Goal: Task Accomplishment & Management: Complete application form

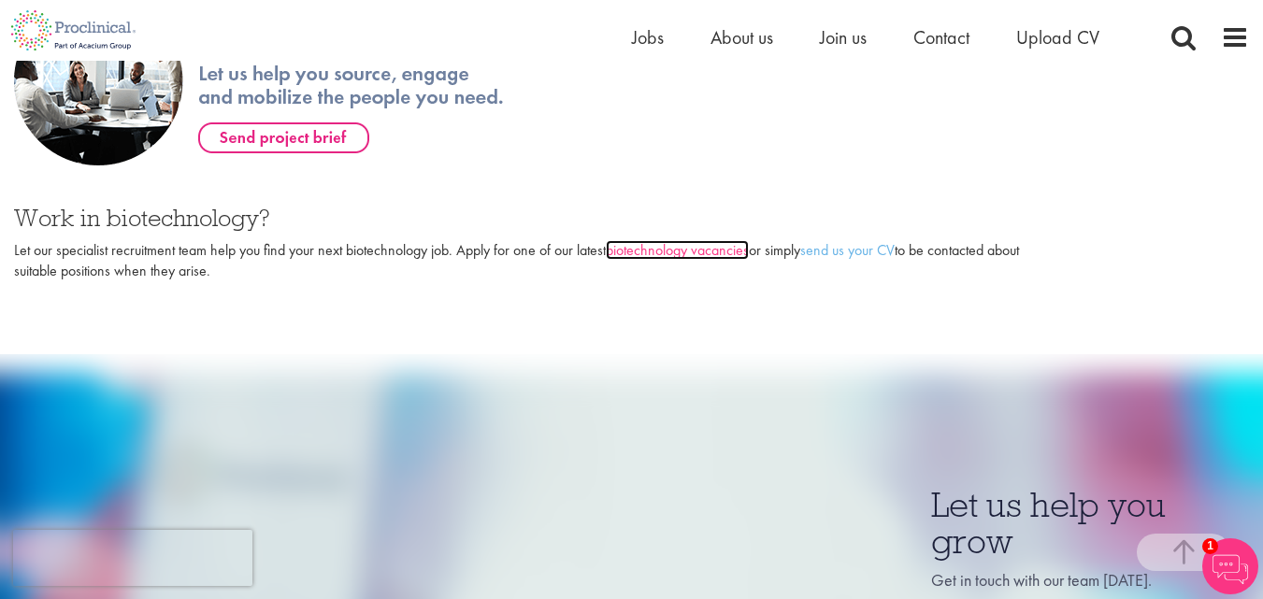
click at [680, 249] on link "biotechnology vacancies" at bounding box center [677, 250] width 143 height 20
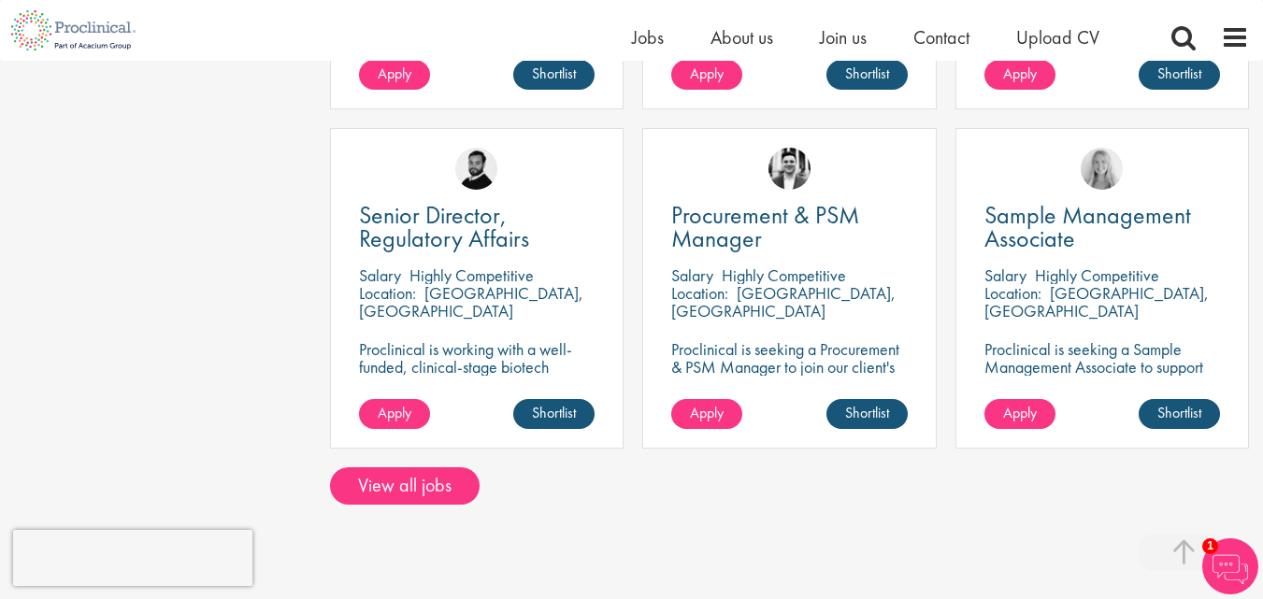
scroll to position [1402, 0]
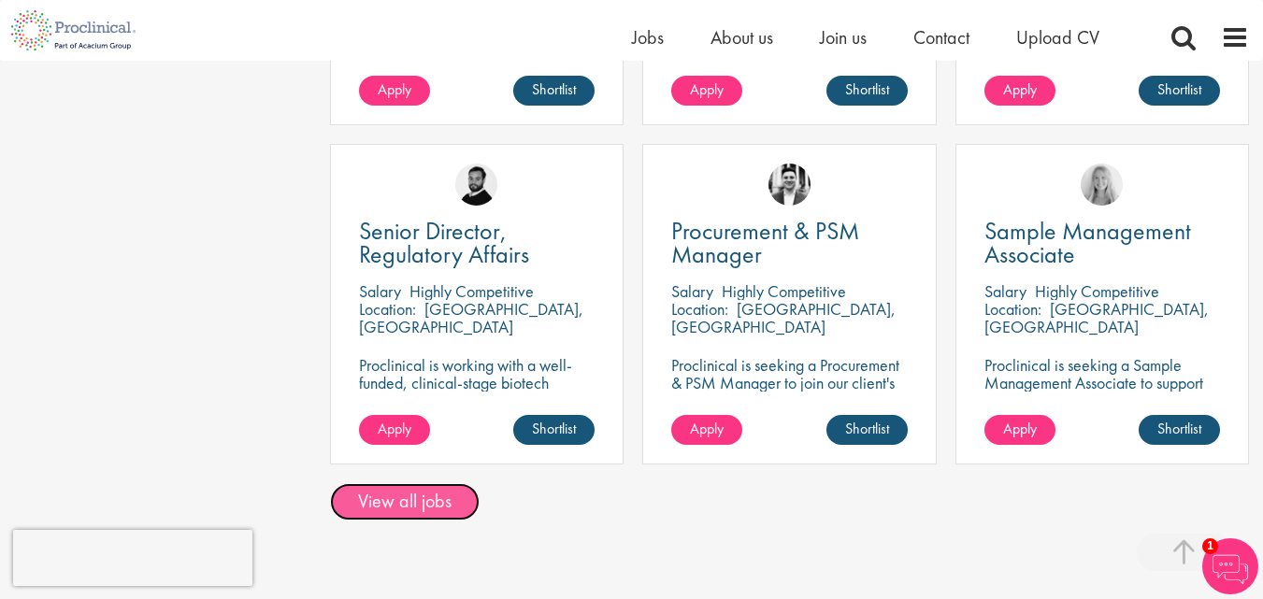
click at [428, 510] on link "View all jobs" at bounding box center [405, 501] width 150 height 37
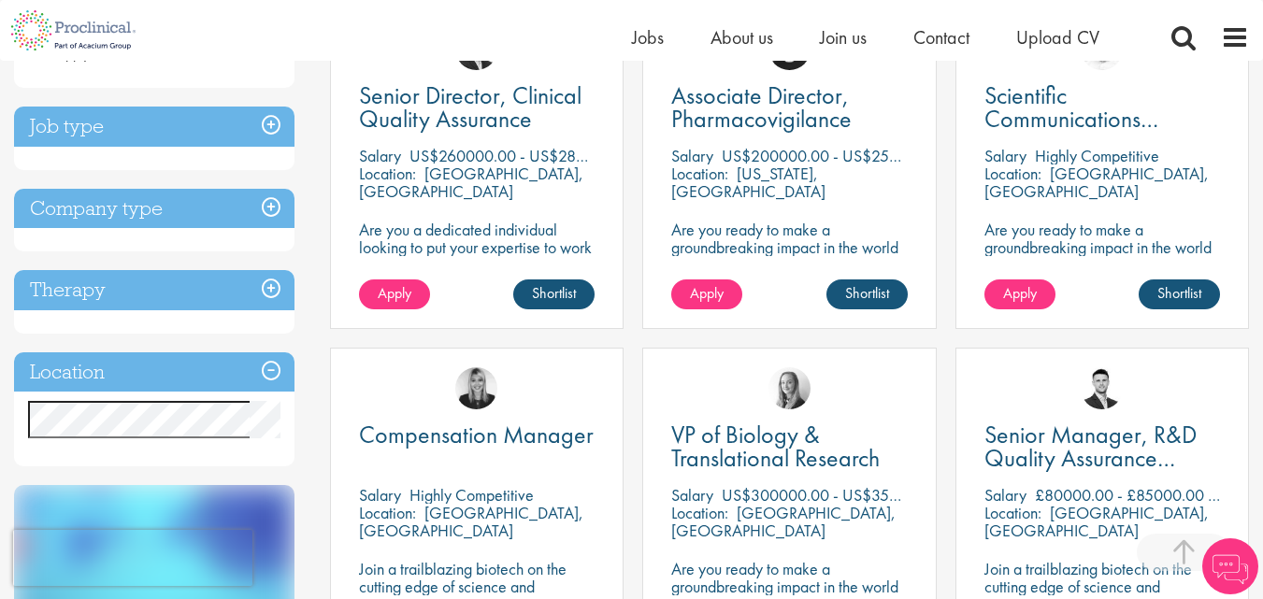
scroll to position [467, 0]
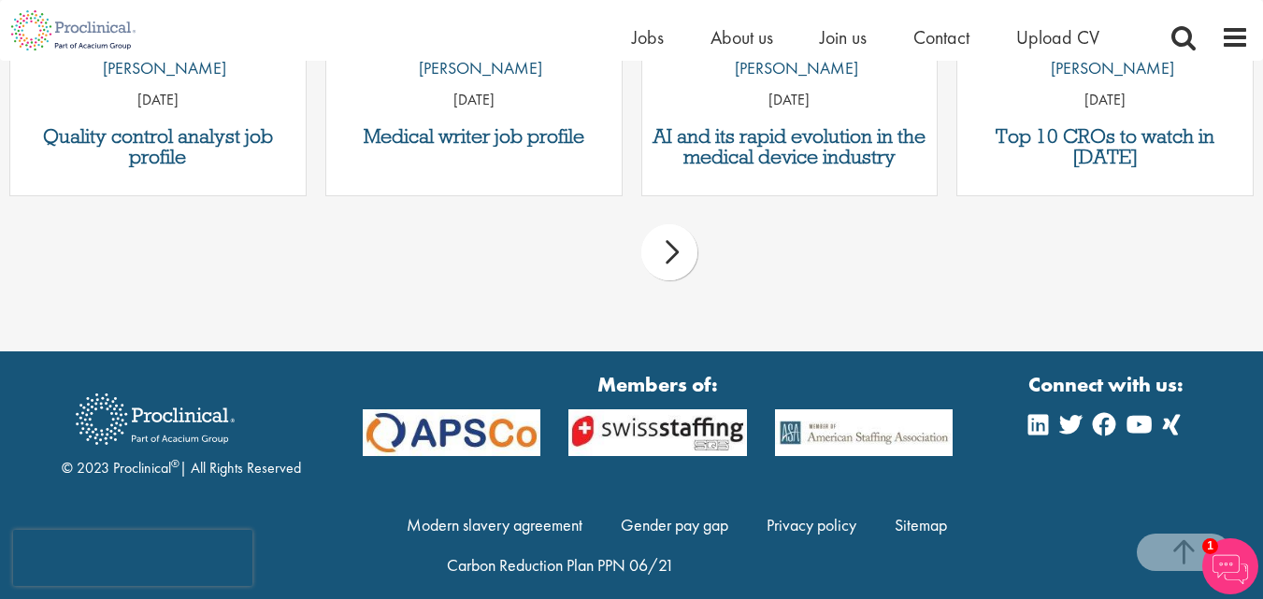
scroll to position [1528, 0]
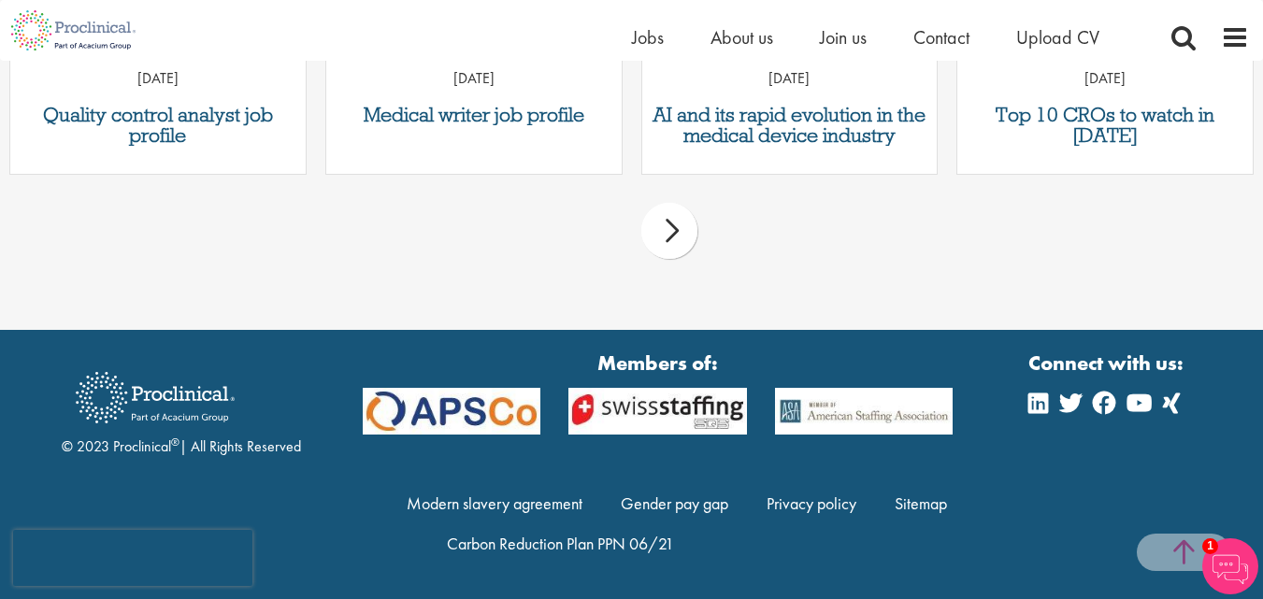
click at [1157, 563] on span at bounding box center [1183, 552] width 93 height 37
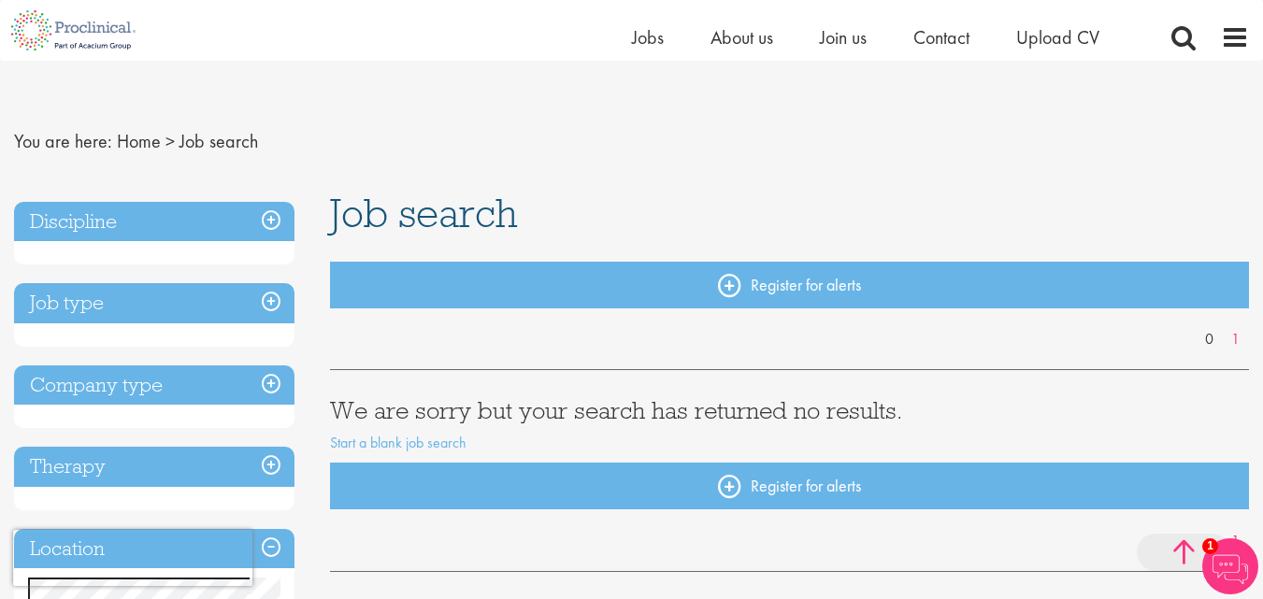
scroll to position [0, 0]
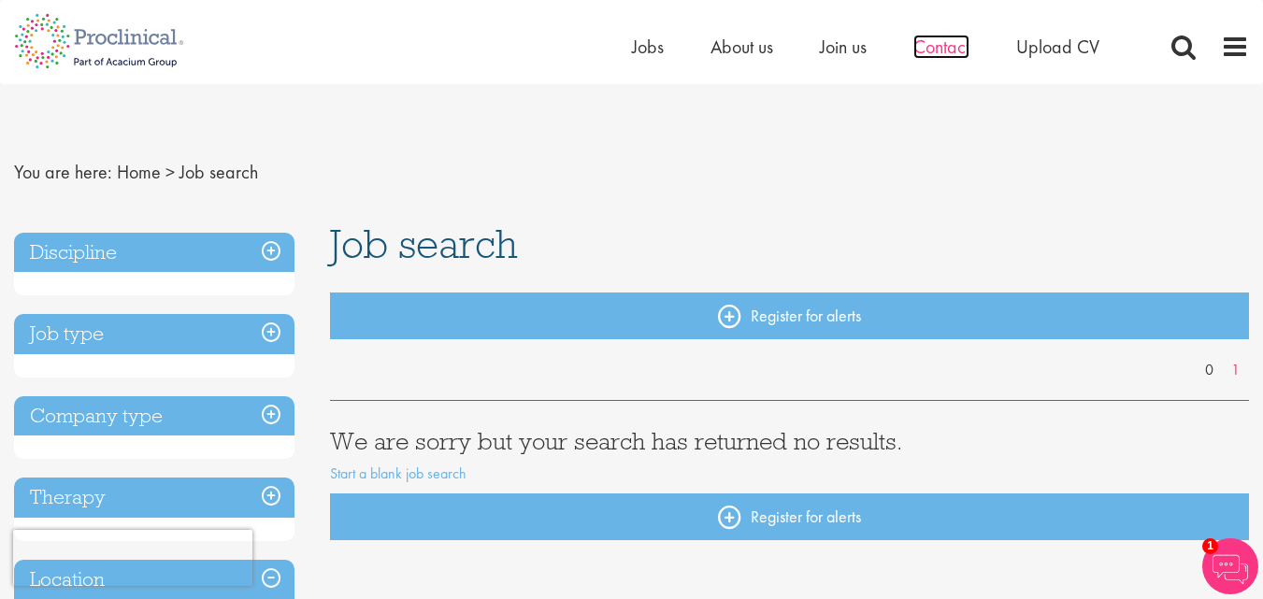
click at [931, 47] on span "Contact" at bounding box center [941, 47] width 56 height 24
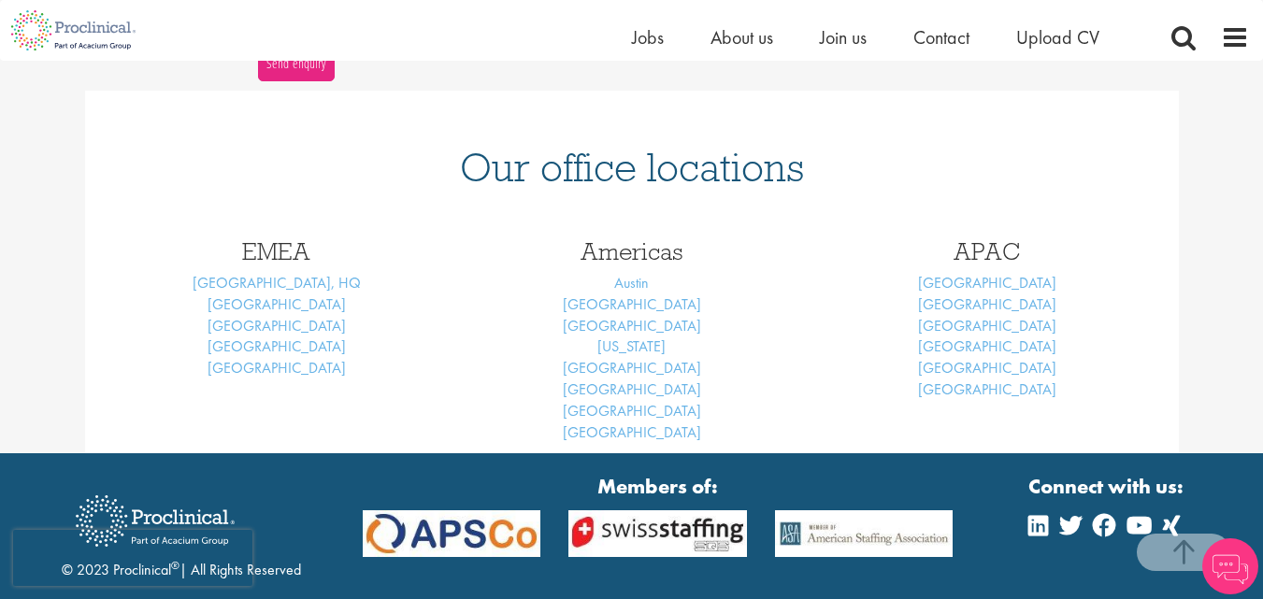
scroll to position [748, 0]
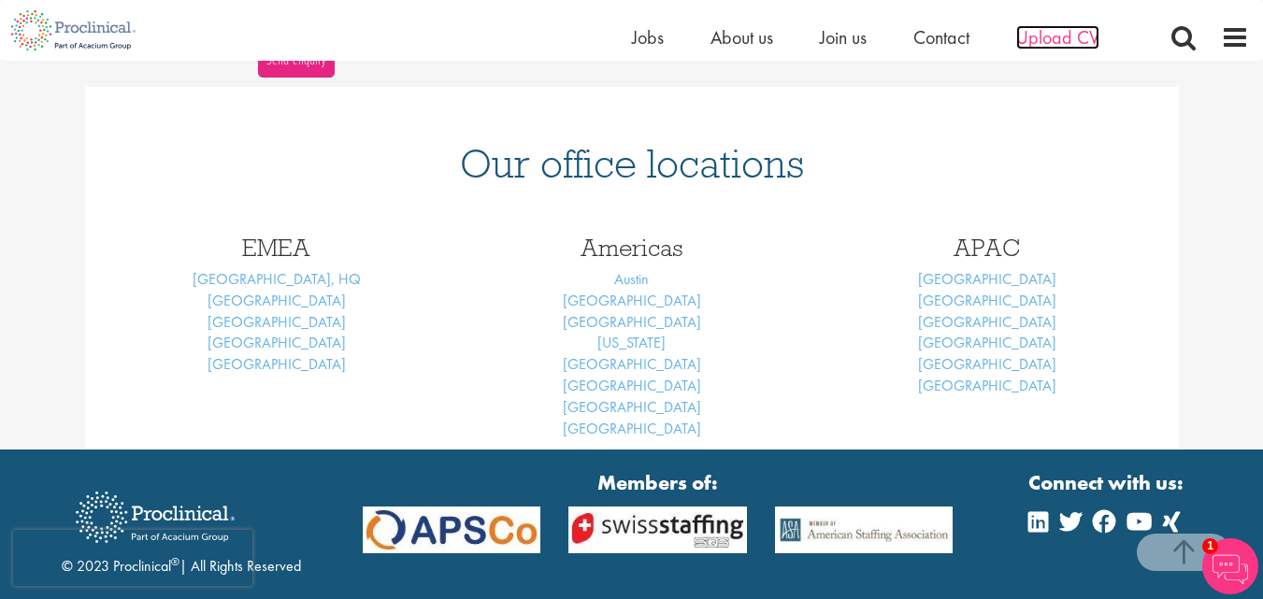
click at [1074, 33] on span "Upload CV" at bounding box center [1057, 37] width 83 height 24
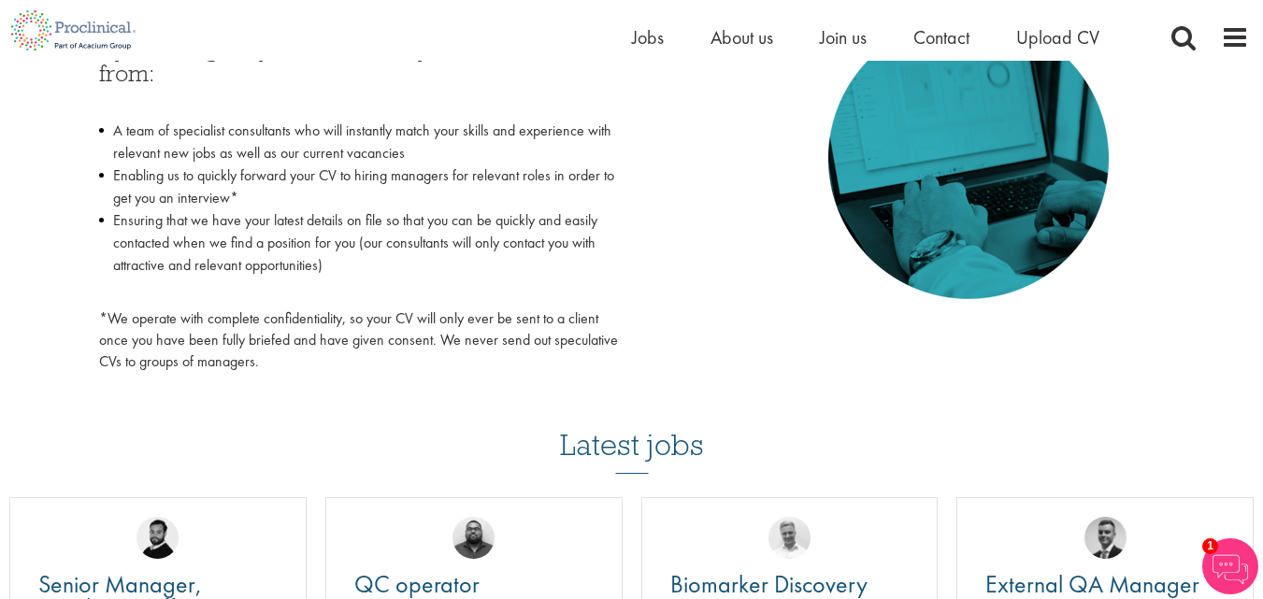
scroll to position [935, 0]
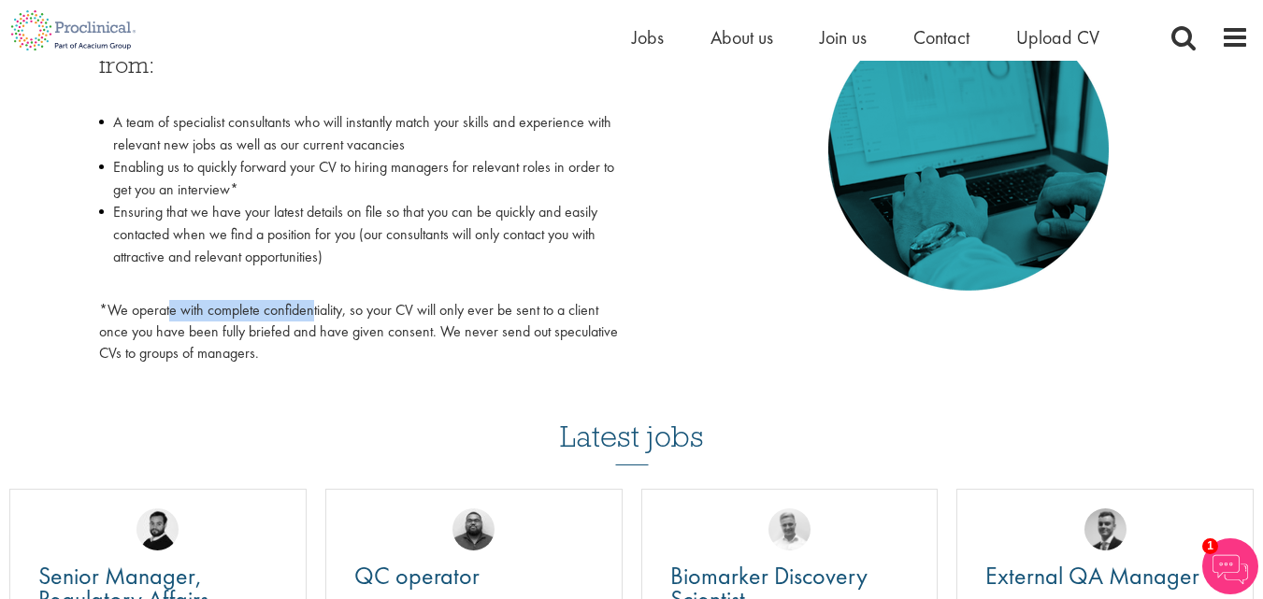
drag, startPoint x: 173, startPoint y: 309, endPoint x: 314, endPoint y: 309, distance: 141.2
click at [314, 309] on p "*We operate with complete confidentiality, so your CV will only ever be sent to…" at bounding box center [358, 332] width 519 height 65
drag, startPoint x: 358, startPoint y: 313, endPoint x: 579, endPoint y: 314, distance: 220.6
click at [579, 314] on p "*We operate with complete confidentiality, so your CV will only ever be sent to…" at bounding box center [358, 332] width 519 height 65
drag, startPoint x: 128, startPoint y: 332, endPoint x: 291, endPoint y: 333, distance: 162.7
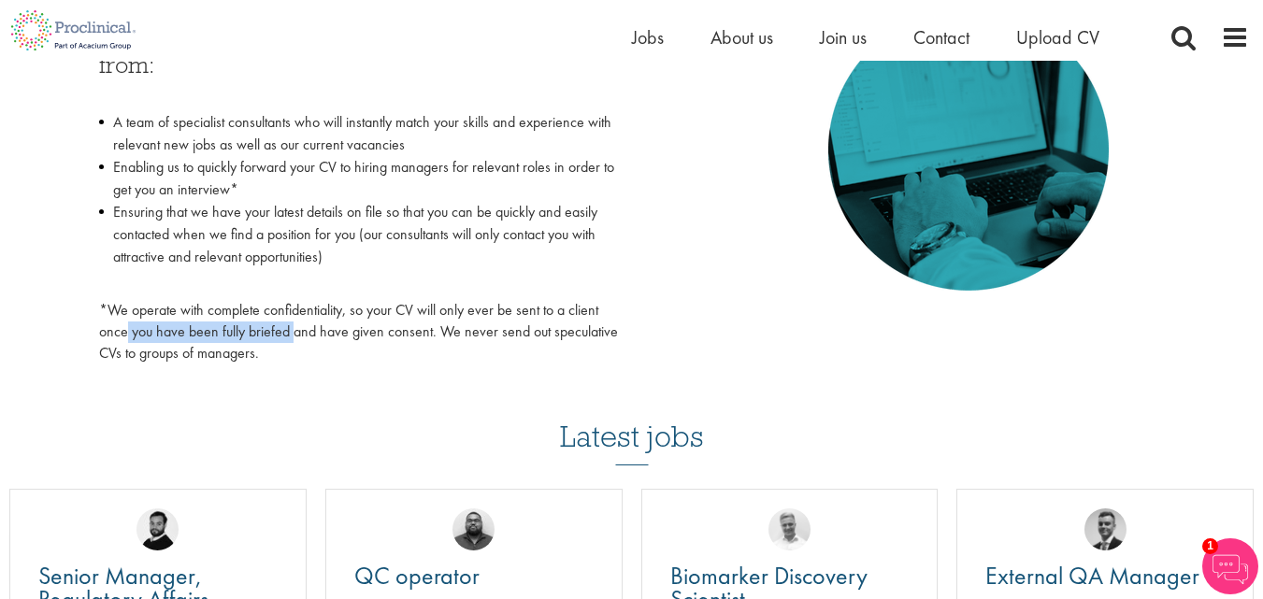
click at [291, 333] on p "*We operate with complete confidentiality, so your CV will only ever be sent to…" at bounding box center [358, 332] width 519 height 65
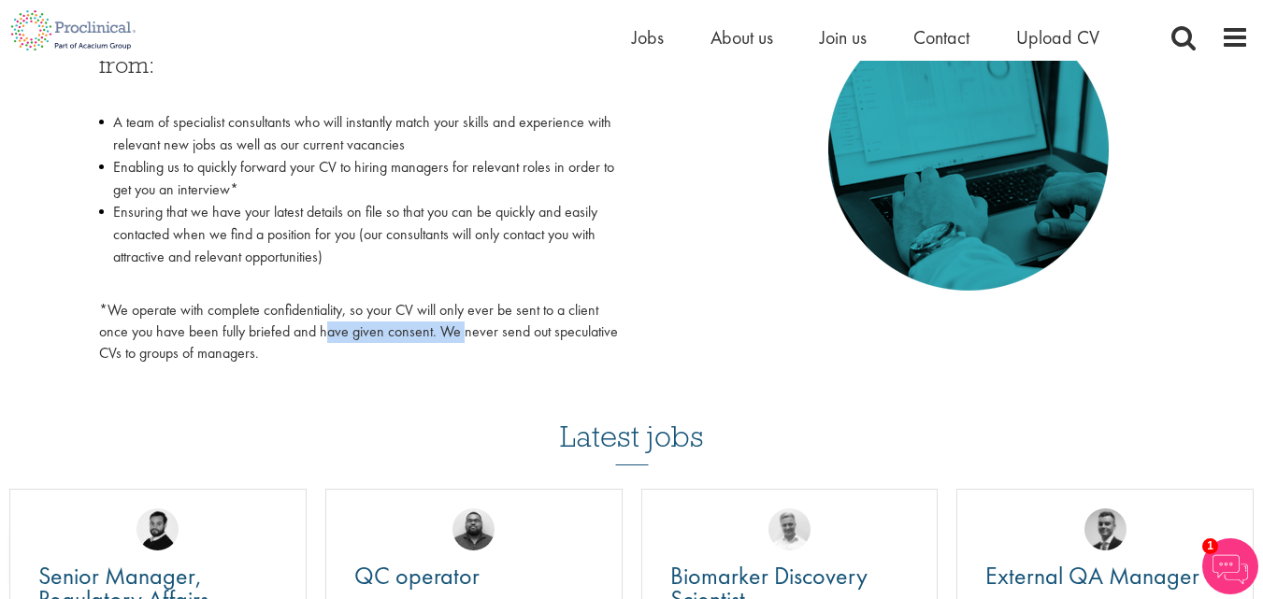
drag, startPoint x: 326, startPoint y: 334, endPoint x: 463, endPoint y: 336, distance: 136.5
click at [463, 336] on p "*We operate with complete confidentiality, so your CV will only ever be sent to…" at bounding box center [358, 332] width 519 height 65
click at [415, 343] on p "*We operate with complete confidentiality, so your CV will only ever be sent to…" at bounding box center [358, 332] width 519 height 65
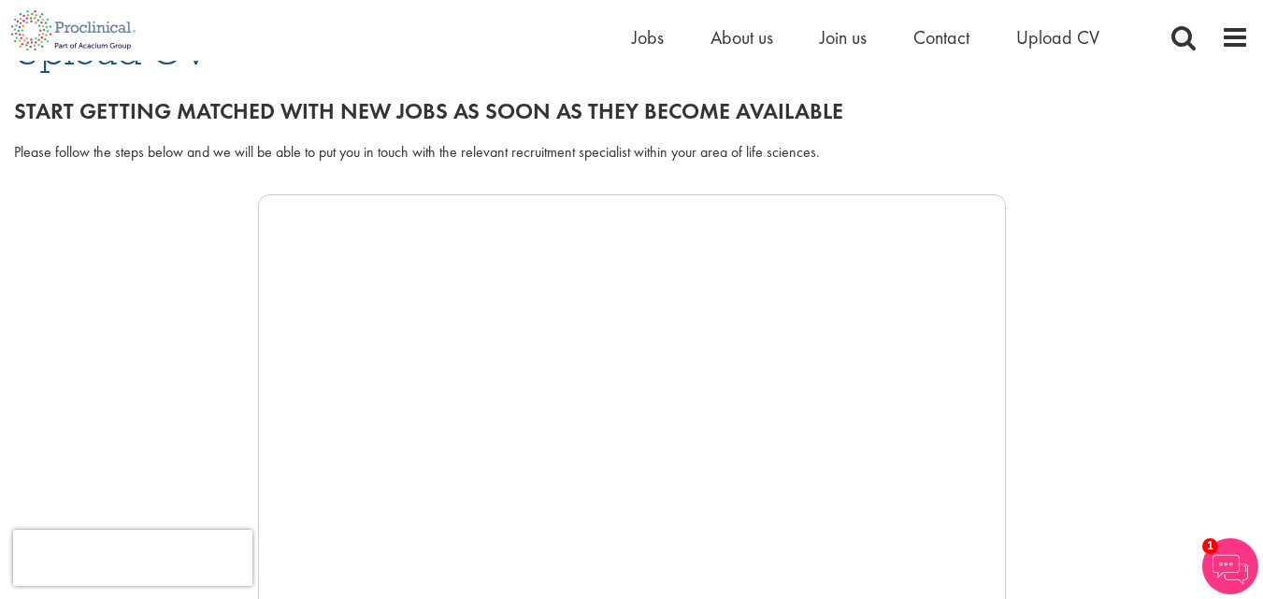
scroll to position [187, 0]
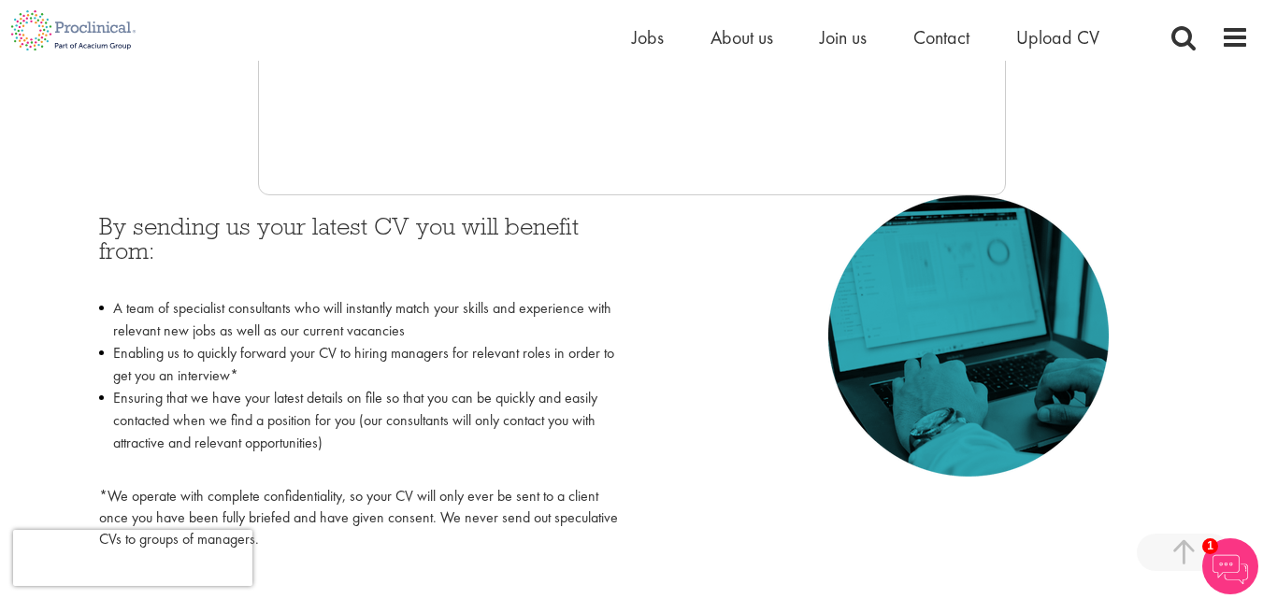
scroll to position [748, 0]
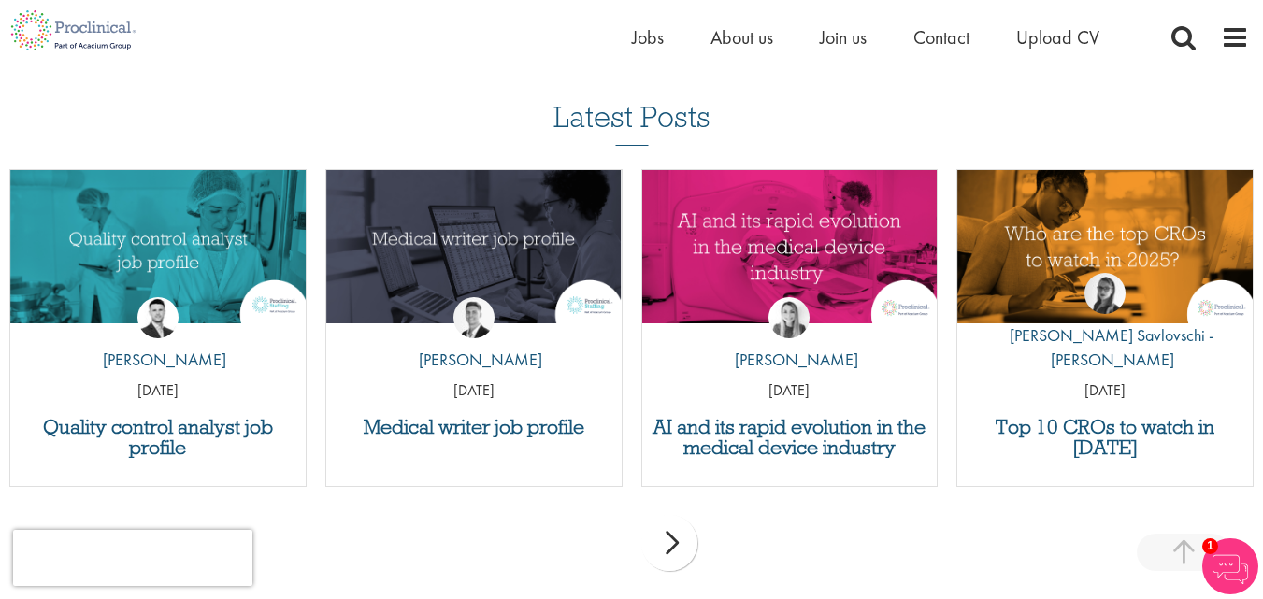
scroll to position [1776, 0]
